Goal: Task Accomplishment & Management: Complete application form

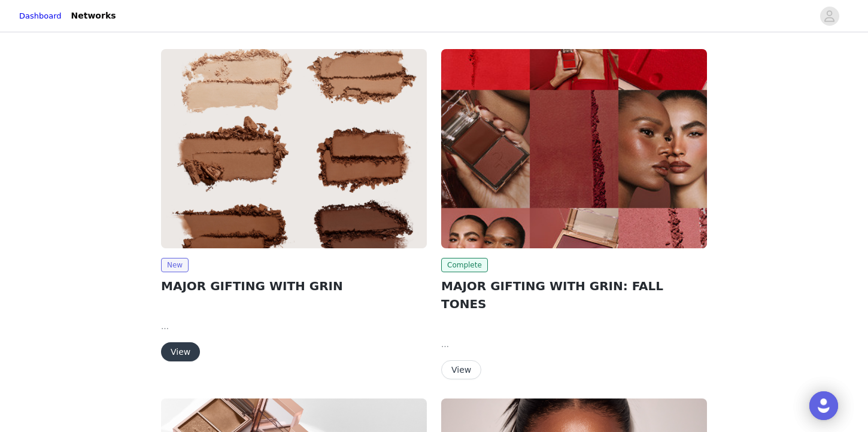
click at [180, 360] on button "View" at bounding box center [180, 351] width 39 height 19
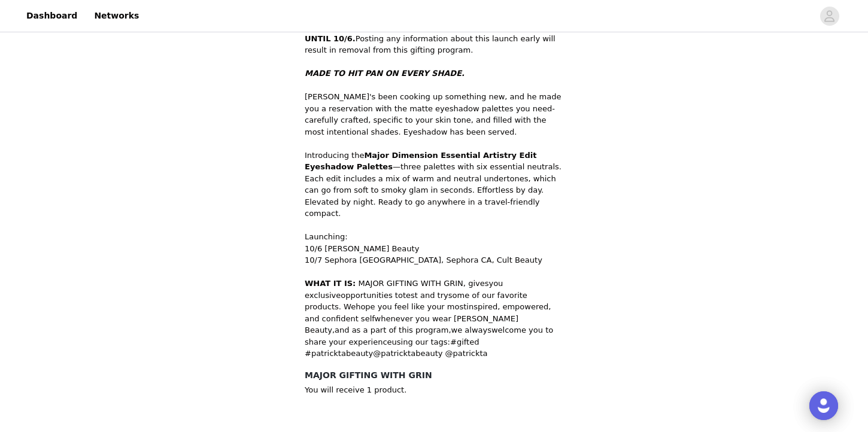
scroll to position [415, 0]
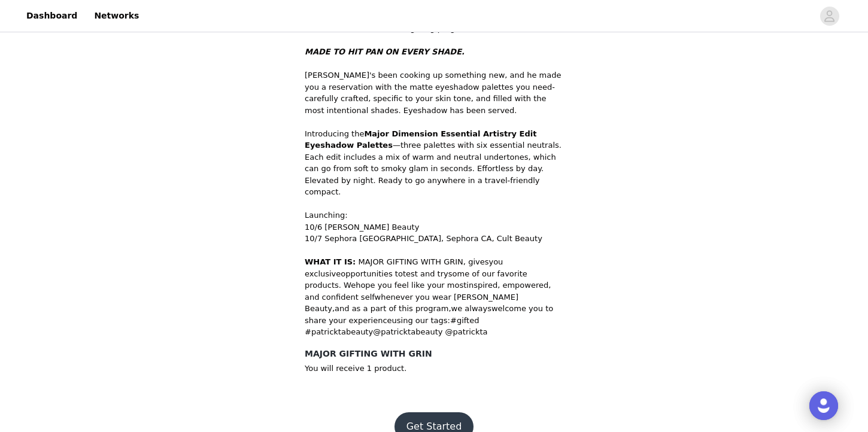
click at [449, 414] on button "Get Started" at bounding box center [434, 426] width 80 height 29
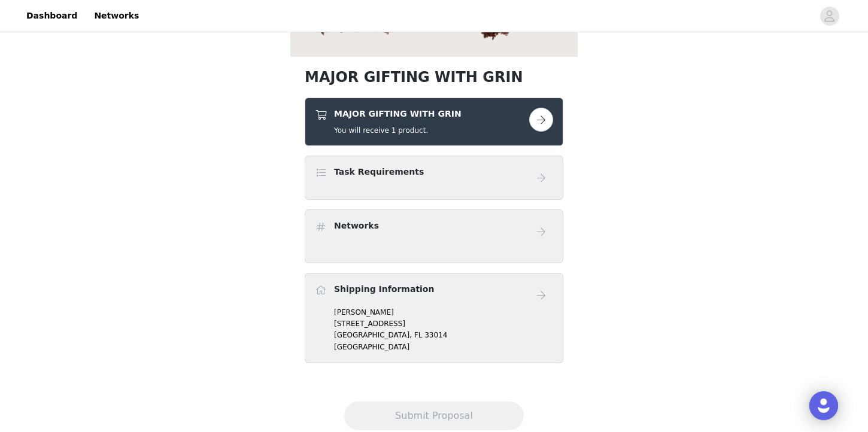
scroll to position [297, 0]
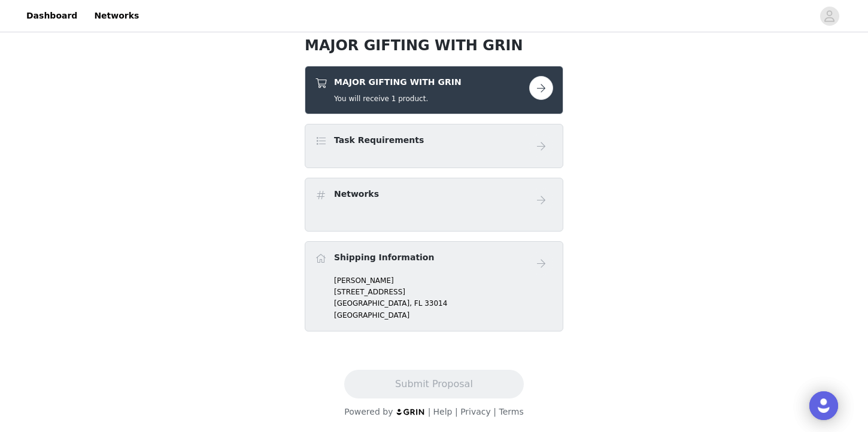
click at [540, 83] on button "button" at bounding box center [541, 88] width 24 height 24
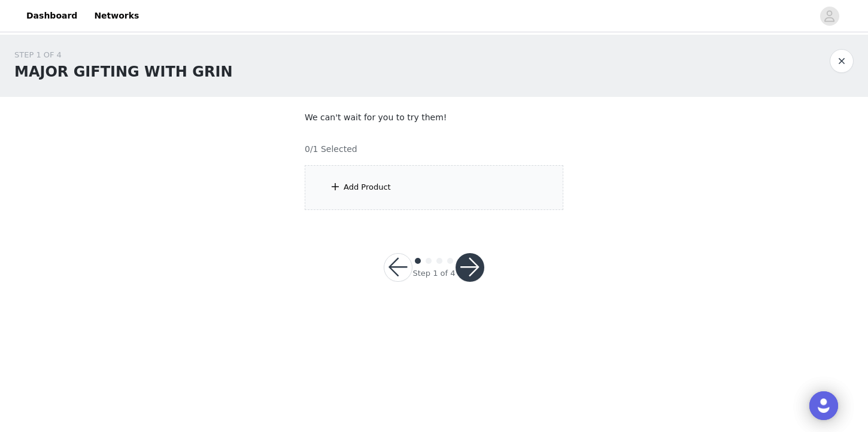
click at [428, 191] on div "Add Product" at bounding box center [434, 187] width 259 height 45
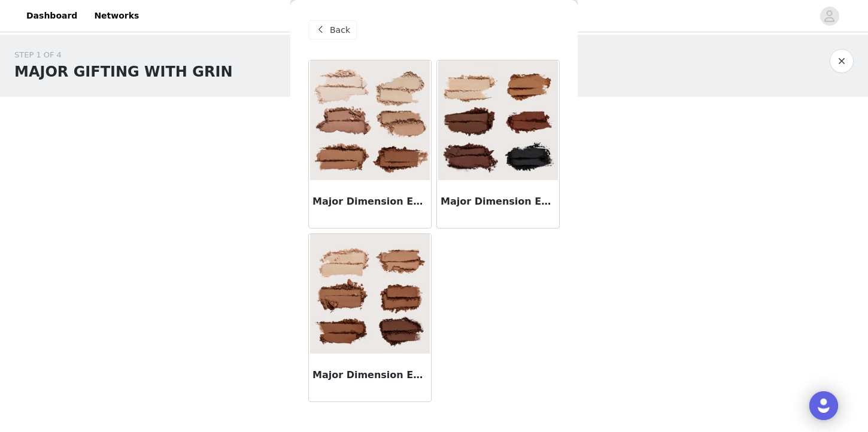
click at [473, 144] on img at bounding box center [498, 120] width 120 height 120
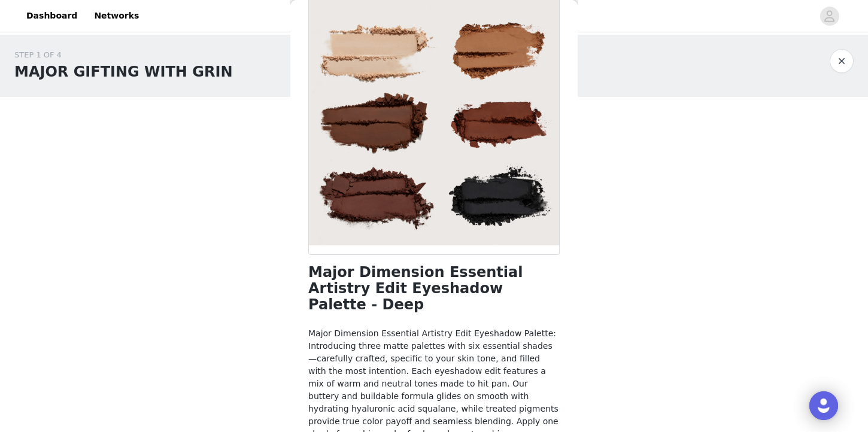
scroll to position [117, 0]
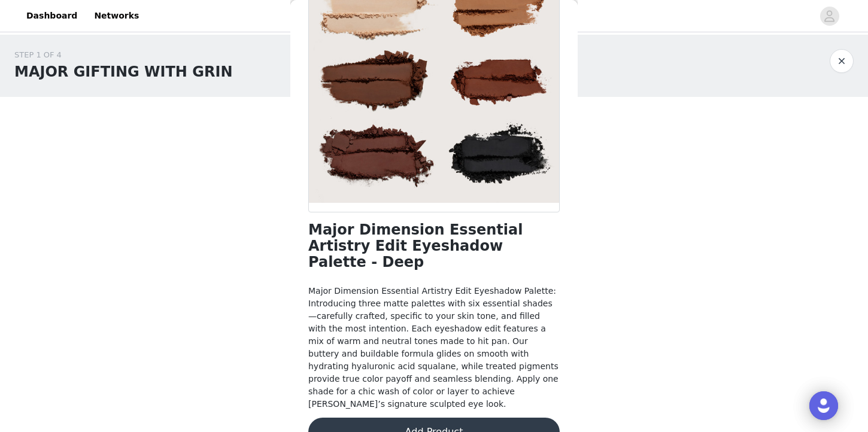
click at [406, 418] on button "Add Product" at bounding box center [433, 432] width 251 height 29
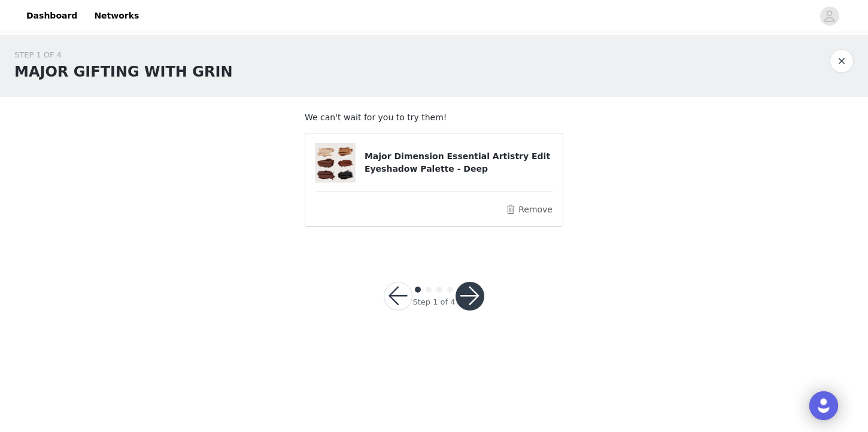
click at [470, 293] on button "button" at bounding box center [469, 296] width 29 height 29
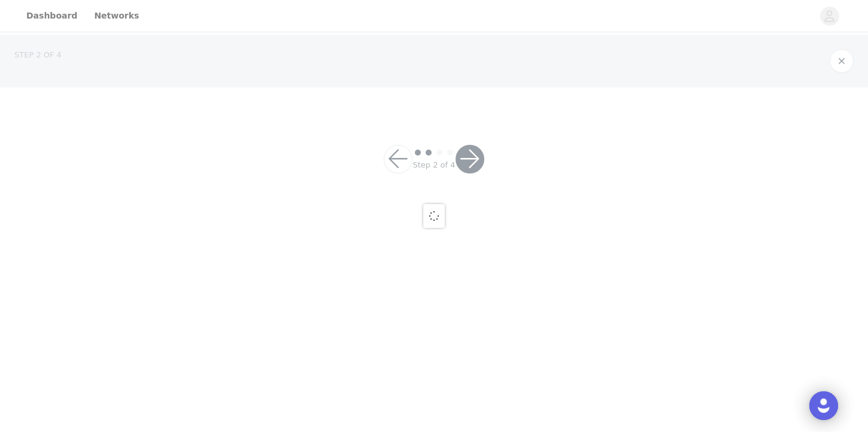
click at [470, 293] on div at bounding box center [434, 216] width 868 height 432
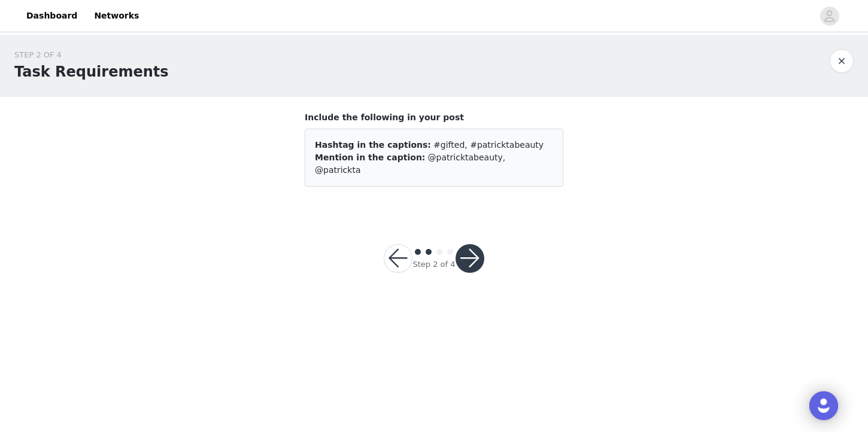
click at [482, 244] on button "button" at bounding box center [469, 258] width 29 height 29
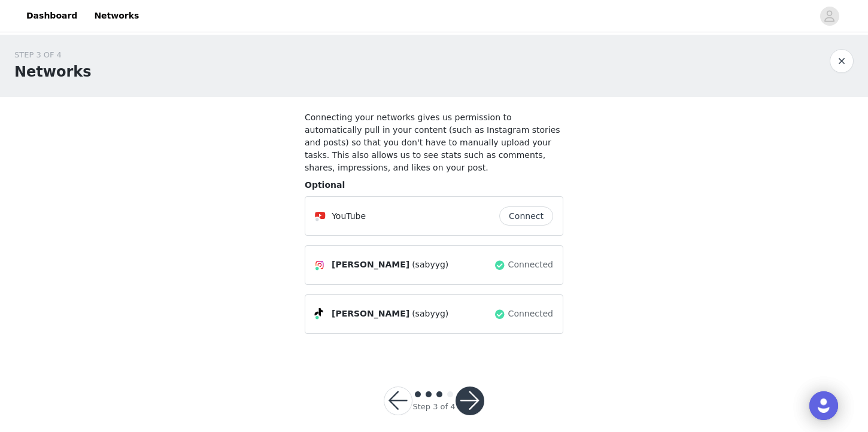
click at [471, 403] on button "button" at bounding box center [469, 401] width 29 height 29
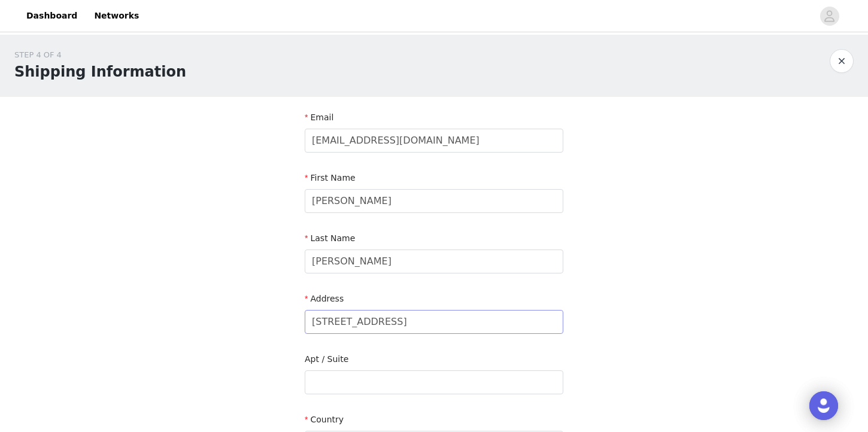
scroll to position [384, 0]
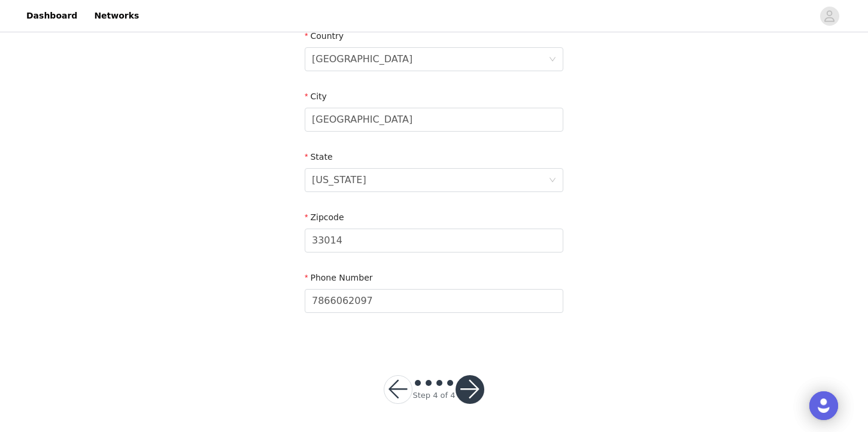
click at [473, 389] on button "button" at bounding box center [469, 389] width 29 height 29
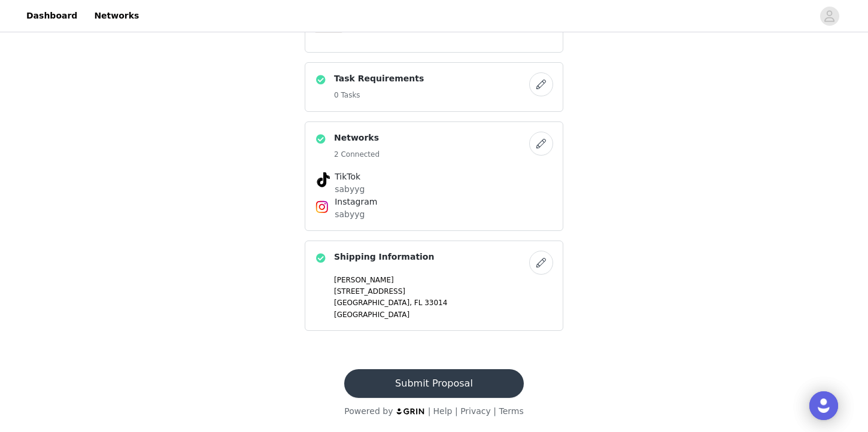
click at [436, 371] on button "Submit Proposal" at bounding box center [433, 383] width 179 height 29
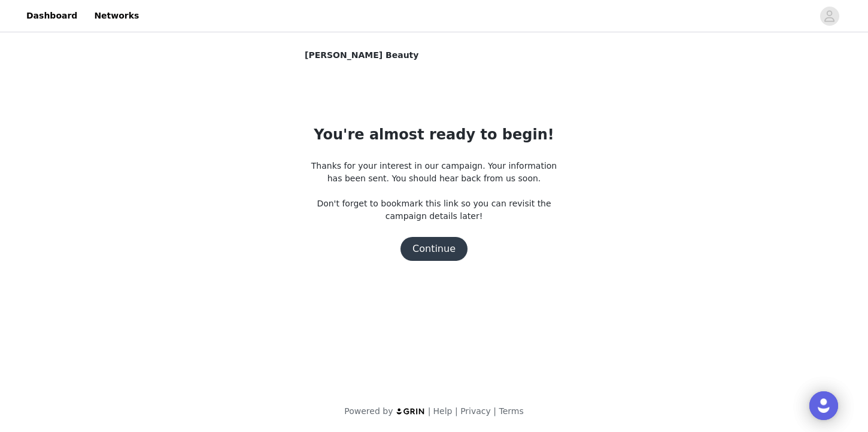
click at [442, 247] on button "Continue" at bounding box center [433, 249] width 67 height 24
